Goal: Task Accomplishment & Management: Manage account settings

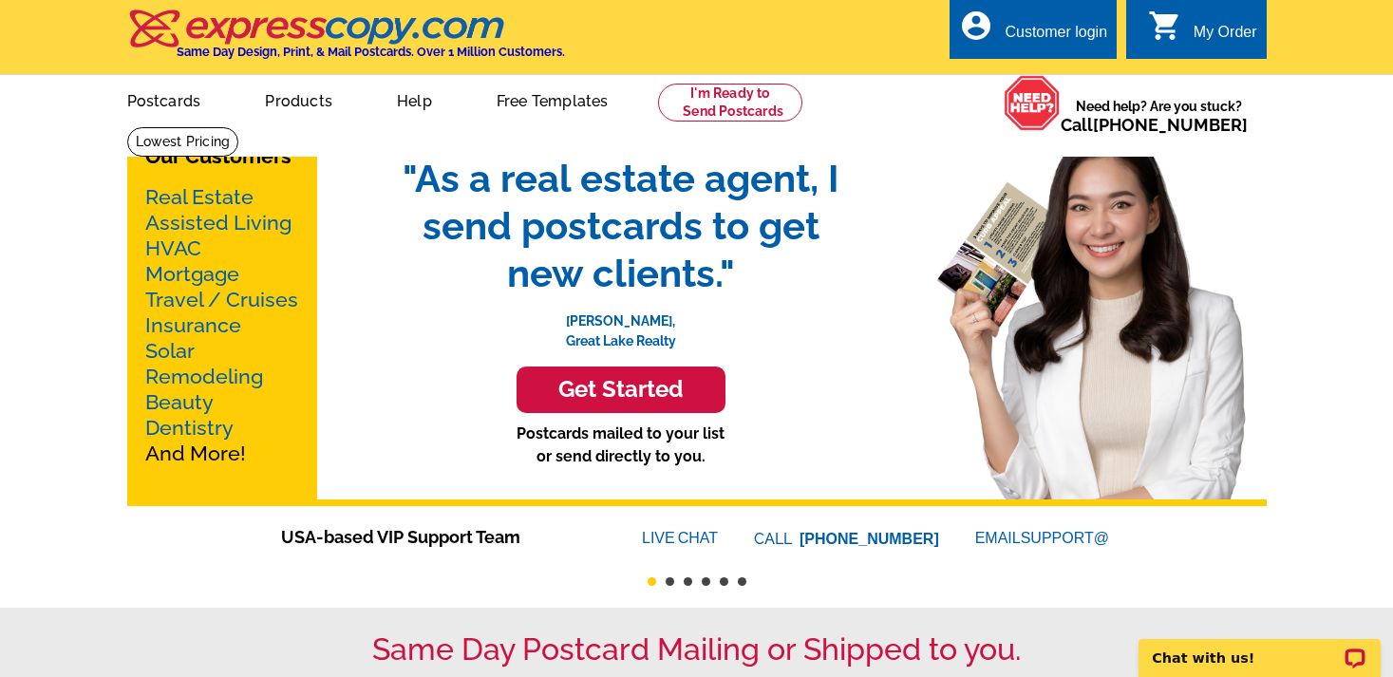
click at [1005, 27] on div "Customer login" at bounding box center [1056, 37] width 103 height 27
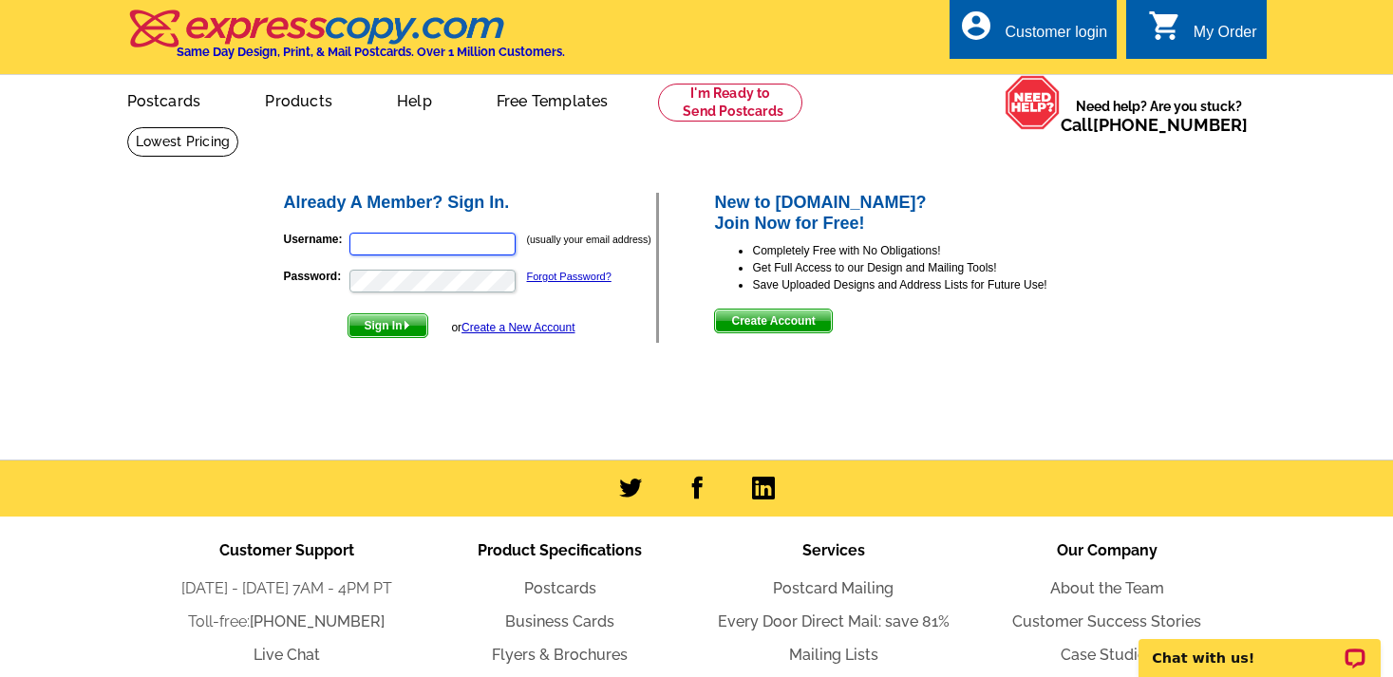
type input "mfonville@thegovegroup.com"
click at [410, 327] on img "submit" at bounding box center [407, 325] width 9 height 9
